Goal: Check status: Check status

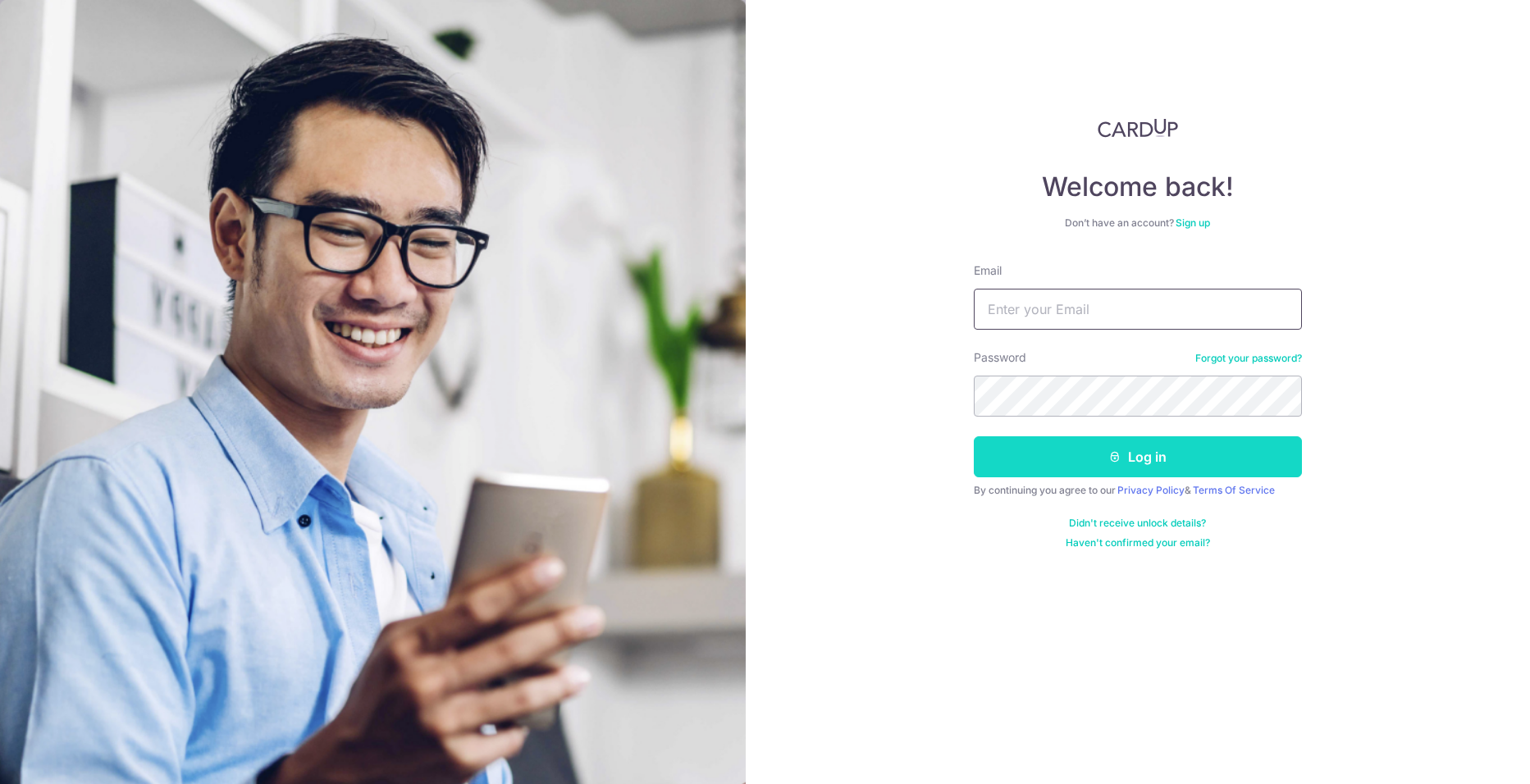
type input "[EMAIL_ADDRESS][DOMAIN_NAME]"
click at [1183, 449] on button "Log in" at bounding box center [1138, 456] width 328 height 41
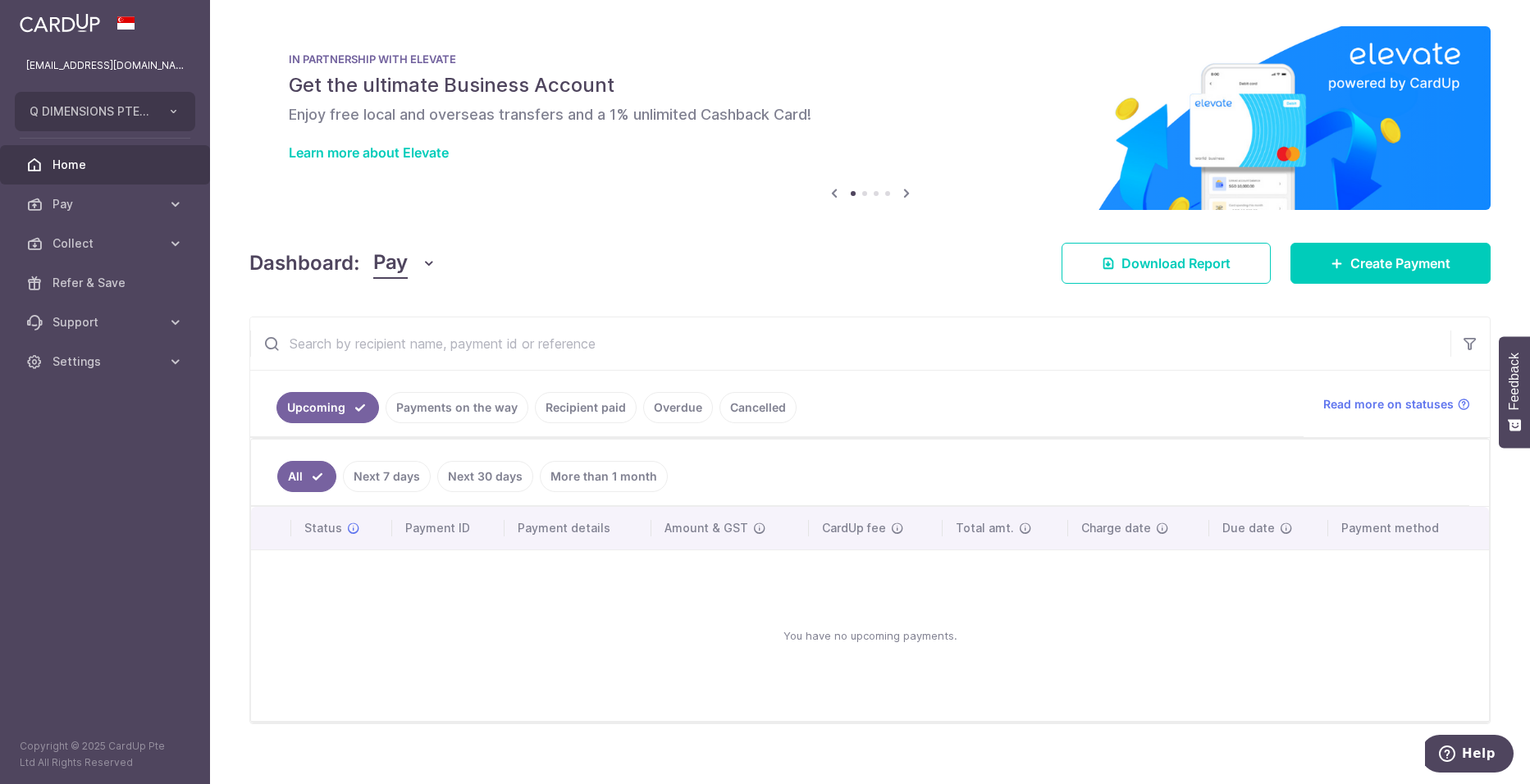
click at [442, 419] on link "Payments on the way" at bounding box center [457, 408] width 143 height 31
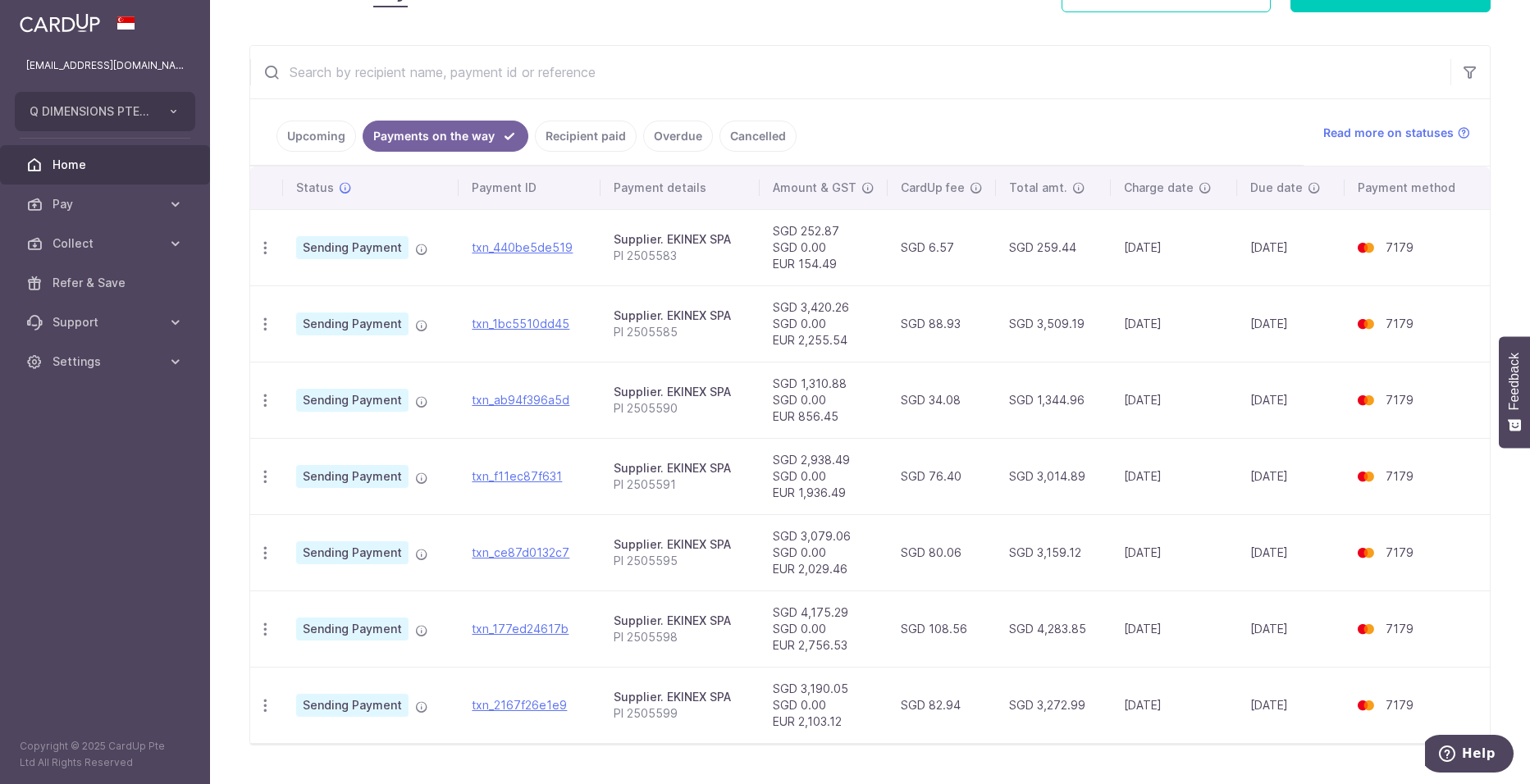
scroll to position [310, 0]
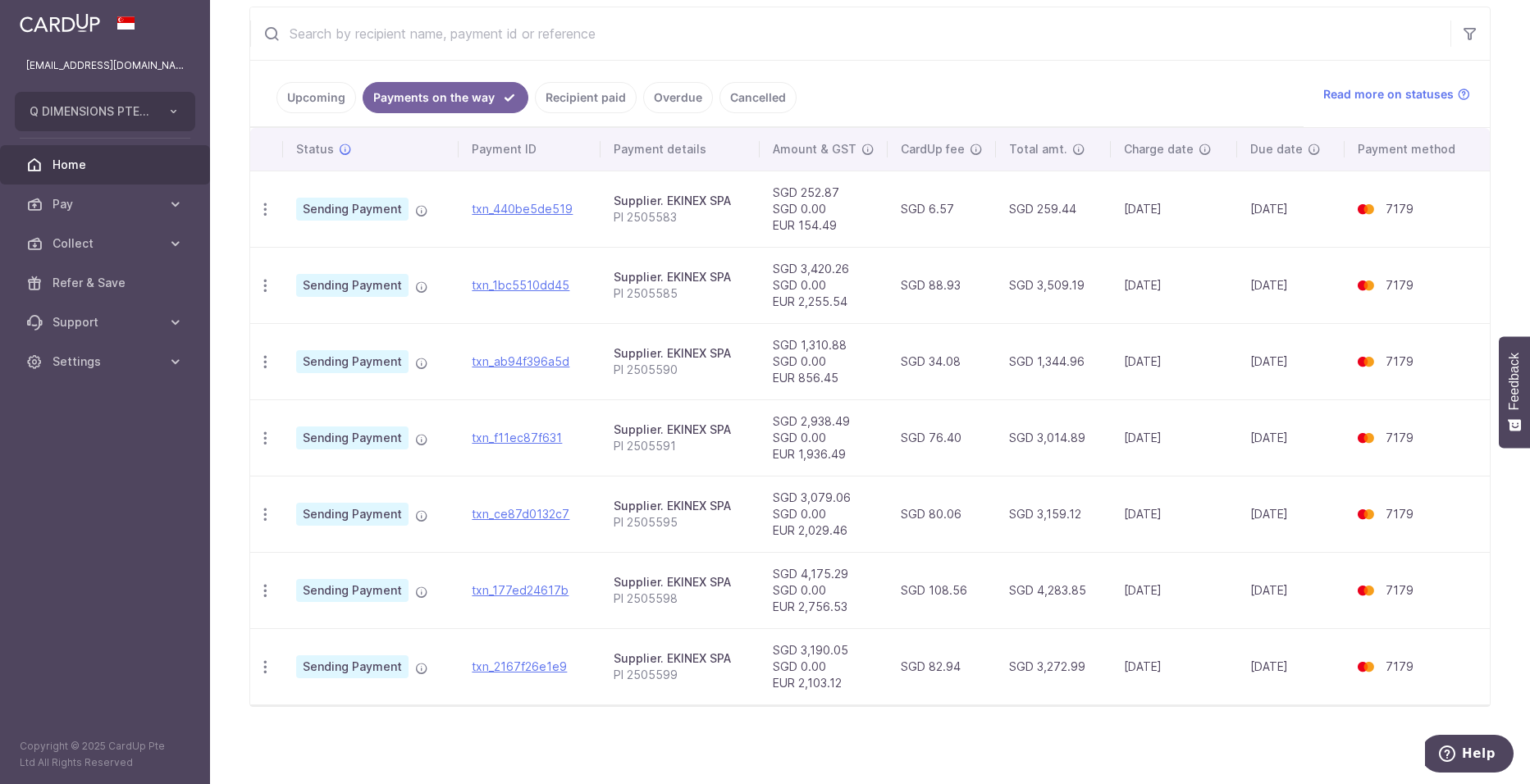
click at [560, 97] on link "Recipient paid" at bounding box center [585, 98] width 102 height 31
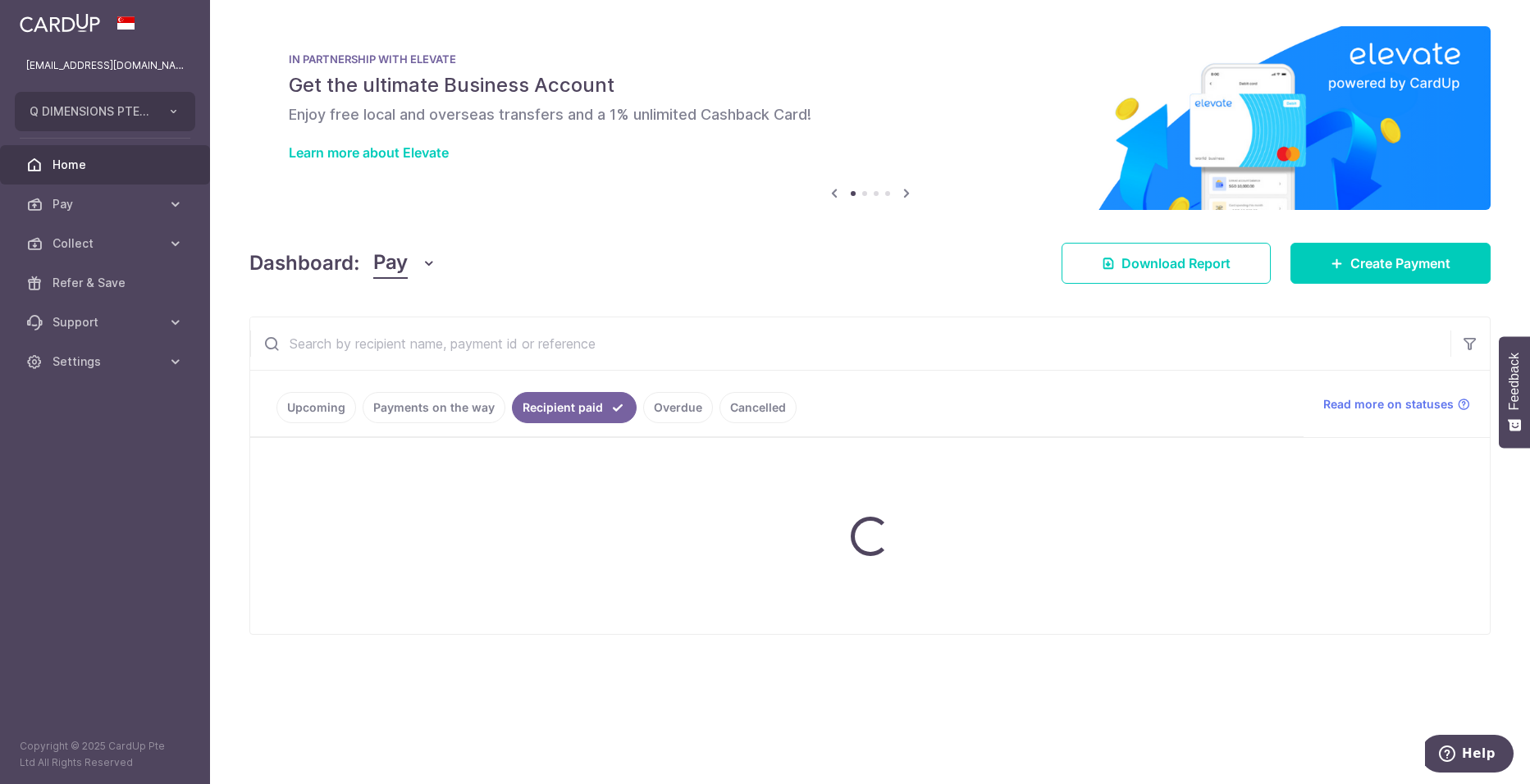
scroll to position [0, 0]
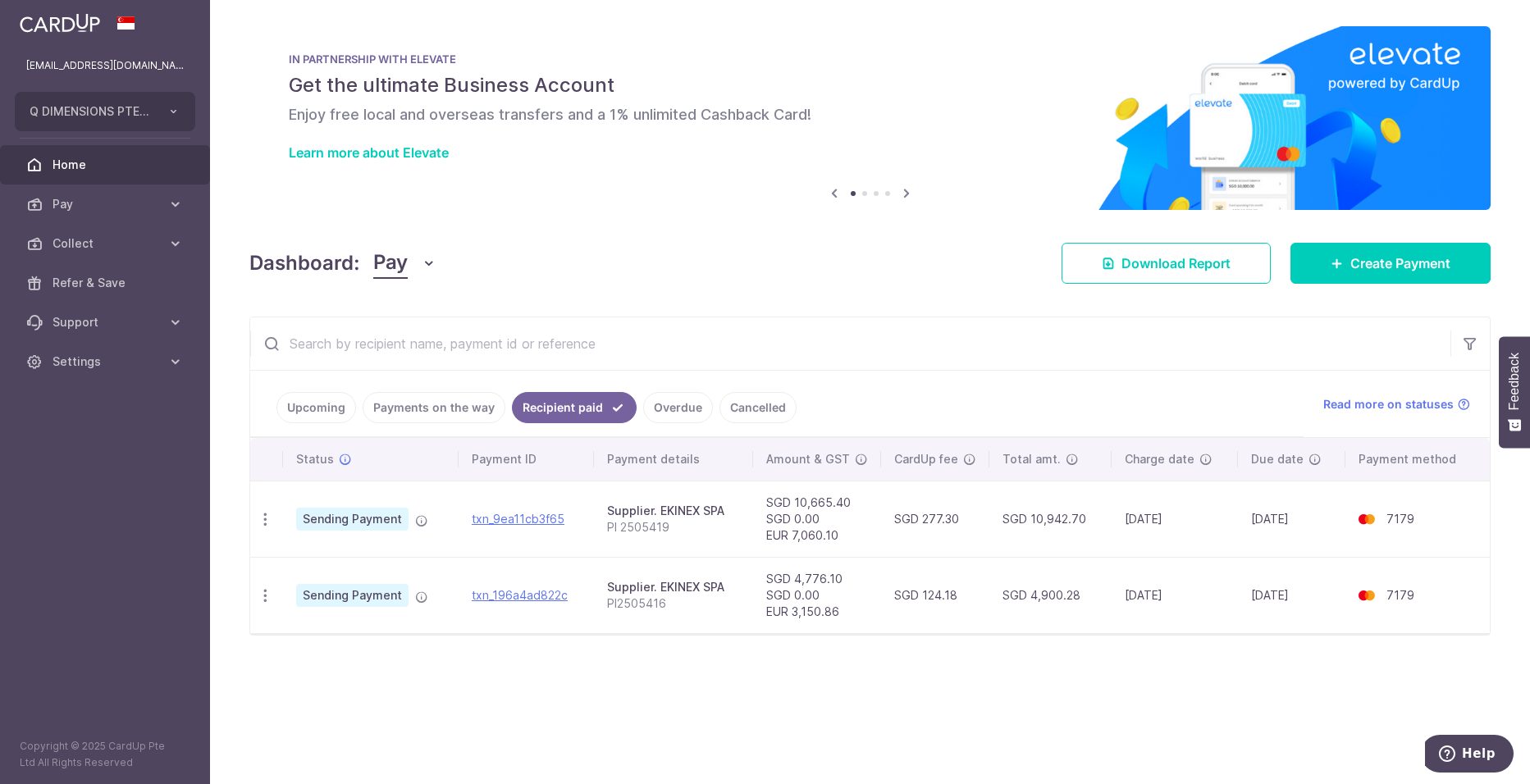
click at [395, 412] on link "Payments on the way" at bounding box center [434, 408] width 143 height 31
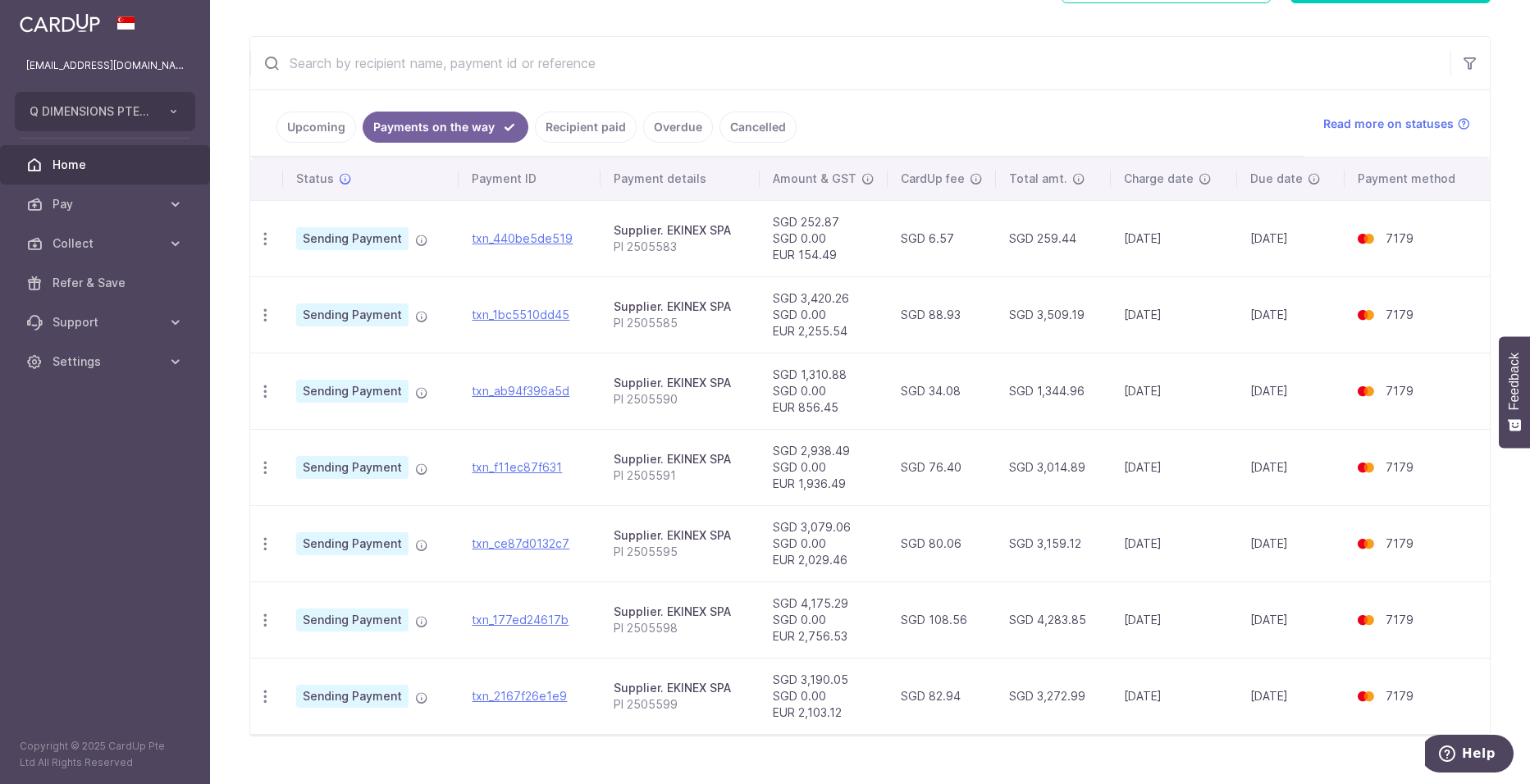
scroll to position [310, 0]
